Goal: Task Accomplishment & Management: Manage account settings

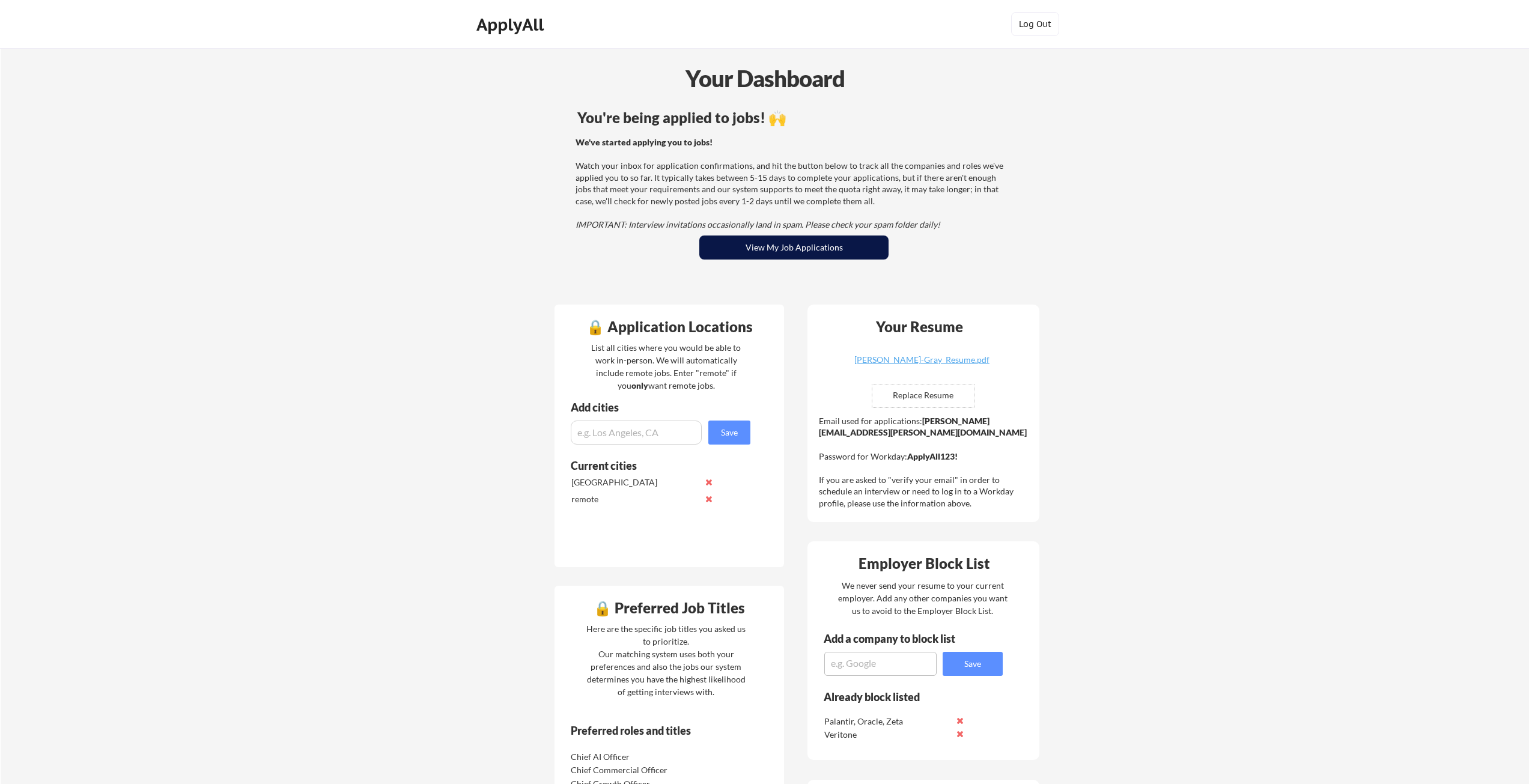
click at [777, 246] on button "View My Job Applications" at bounding box center [793, 248] width 189 height 24
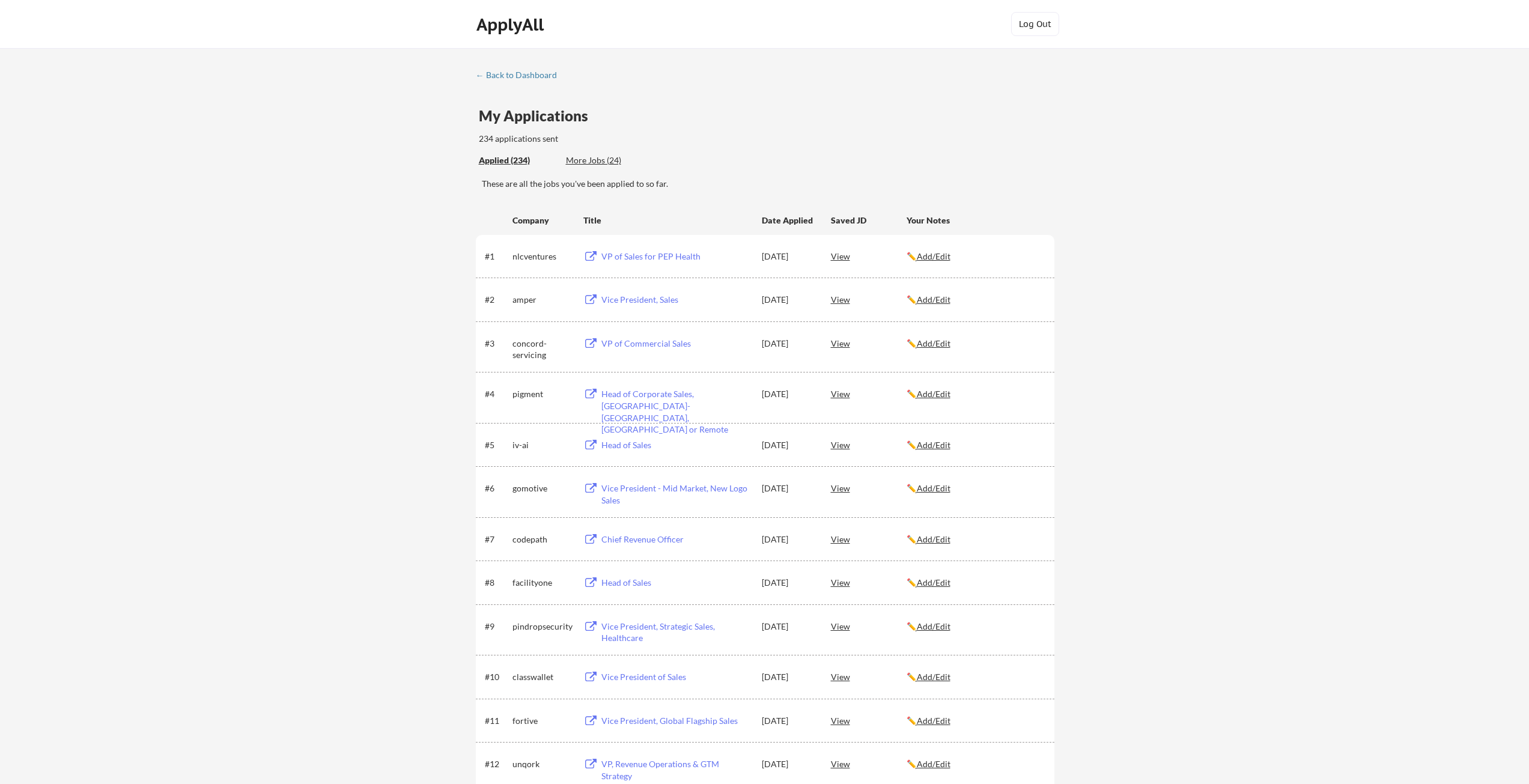
click at [848, 257] on div "View" at bounding box center [869, 256] width 76 height 22
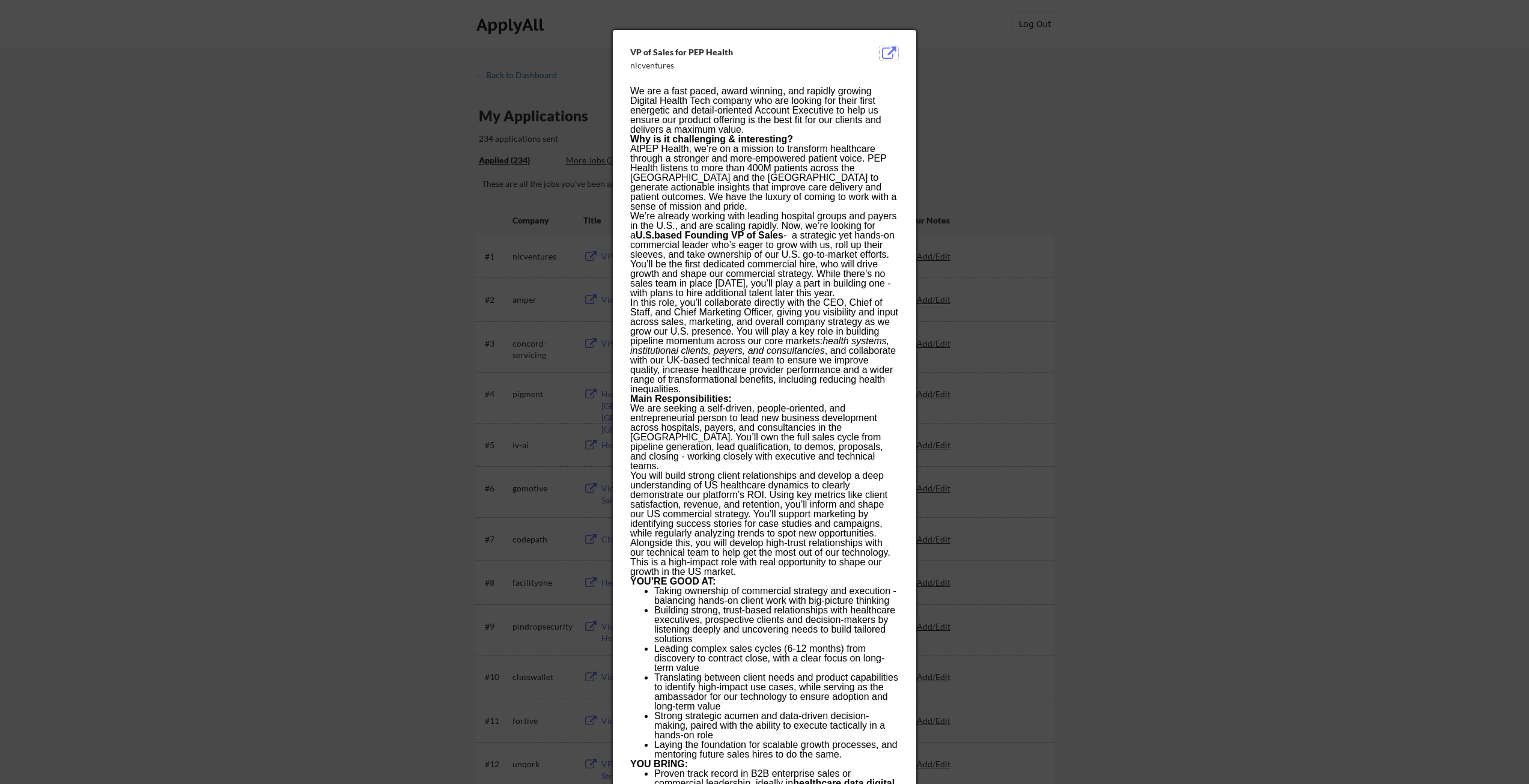
click at [893, 55] on button at bounding box center [889, 53] width 19 height 14
